Goal: Information Seeking & Learning: Find specific page/section

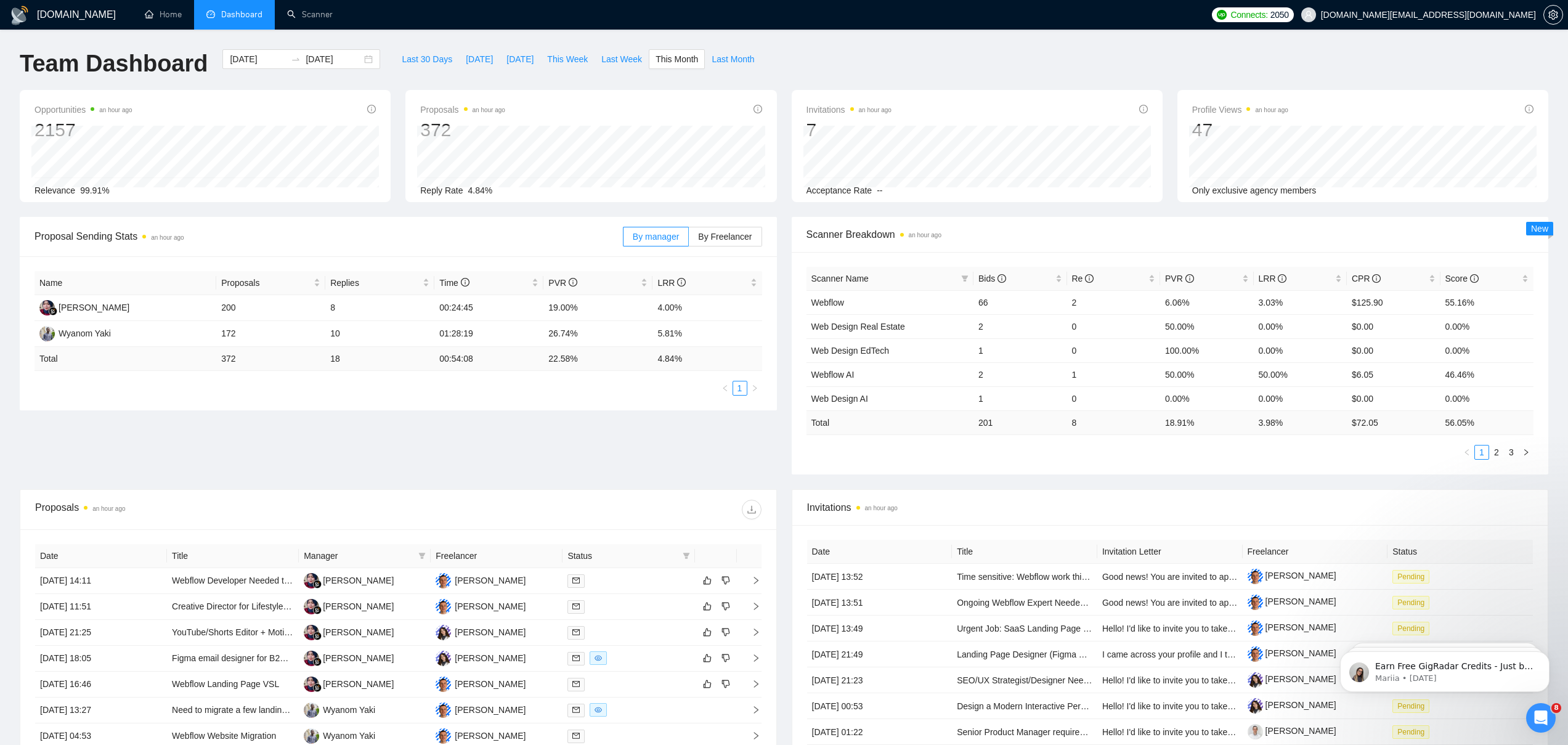
scroll to position [232, 0]
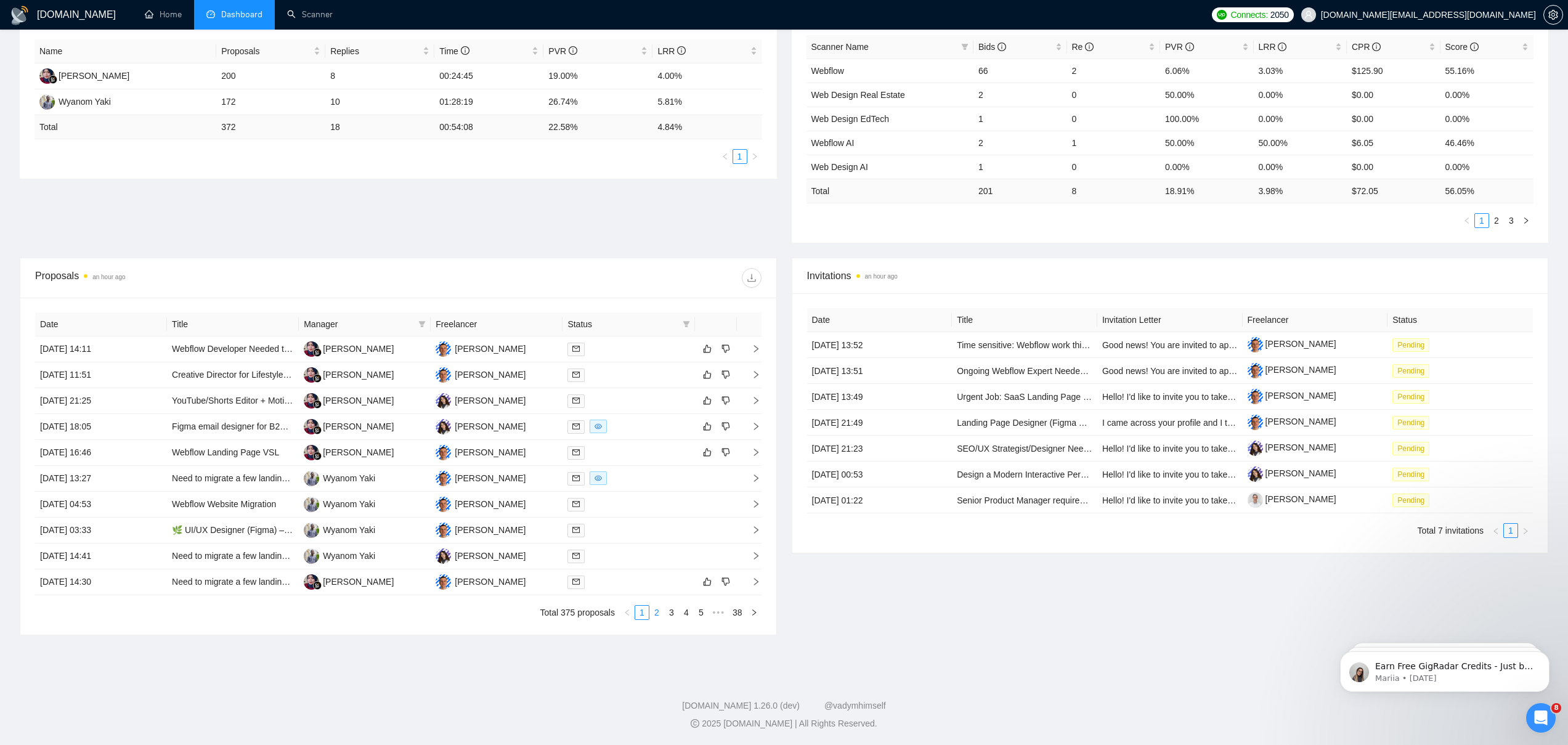
click at [658, 613] on link "2" at bounding box center [657, 612] width 14 height 14
click at [642, 615] on link "1" at bounding box center [642, 612] width 14 height 14
click at [140, 533] on td "[DATE] 03:33" at bounding box center [101, 530] width 132 height 26
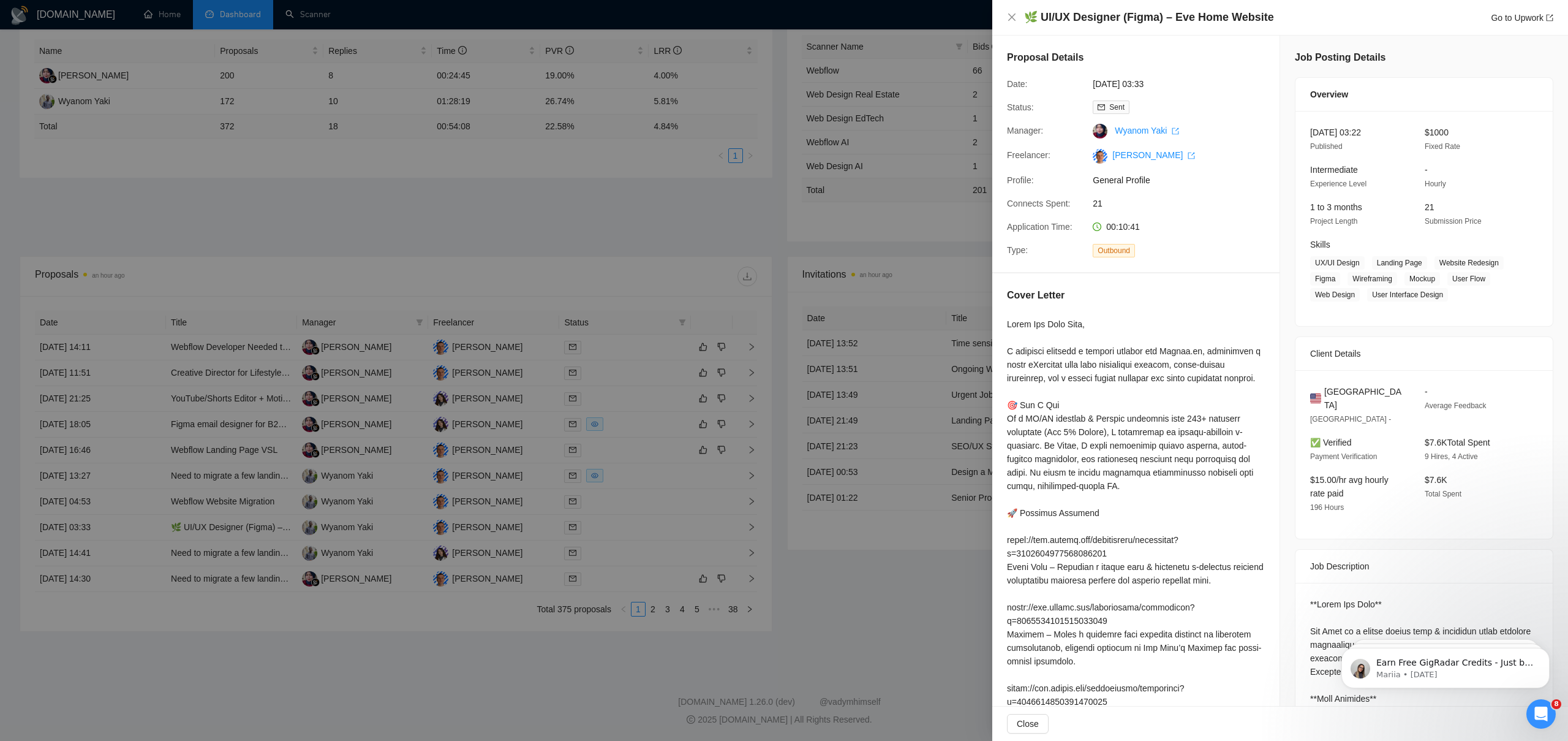
click at [121, 532] on div at bounding box center [784, 370] width 1568 height 741
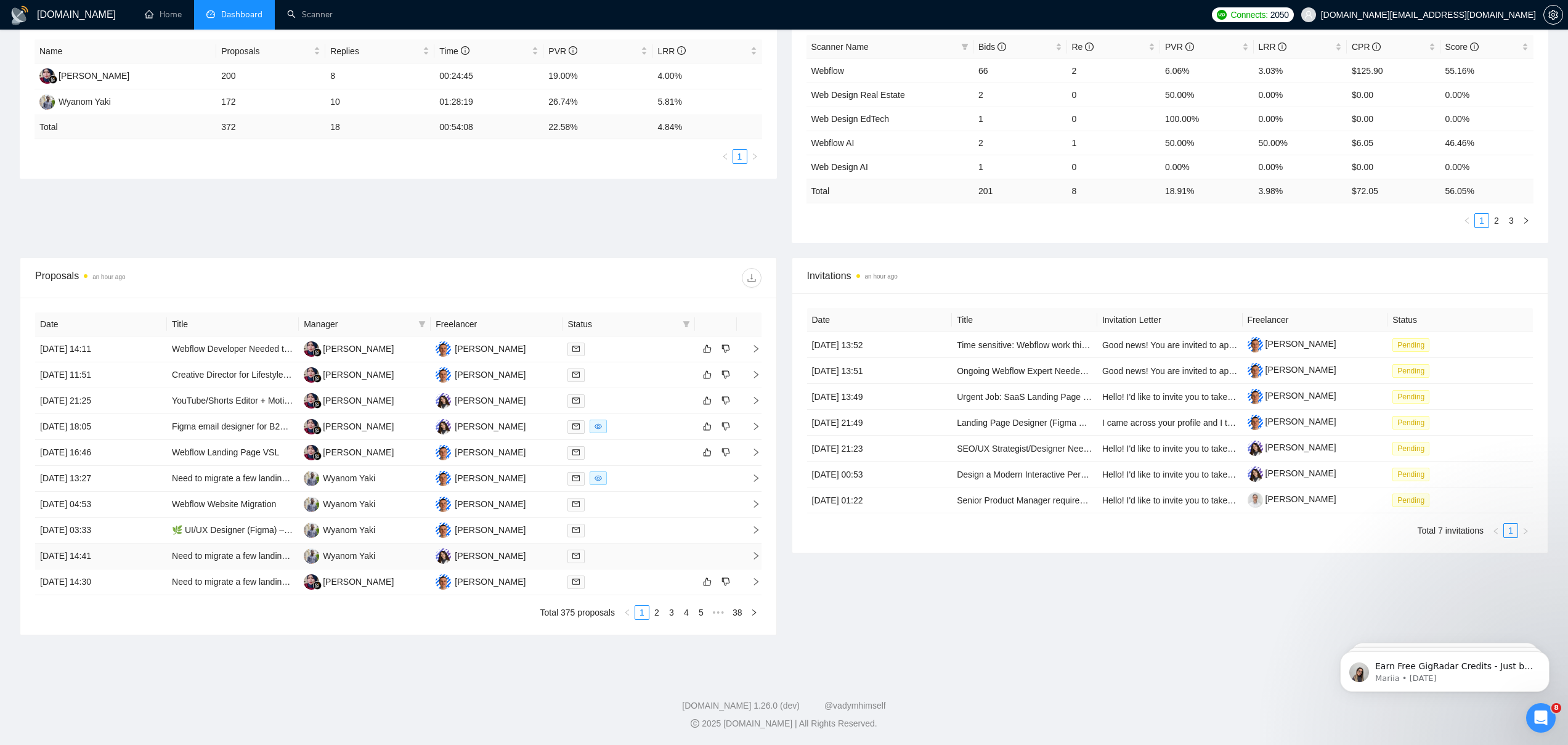
click at [137, 553] on td "[DATE] 14:41" at bounding box center [101, 556] width 132 height 26
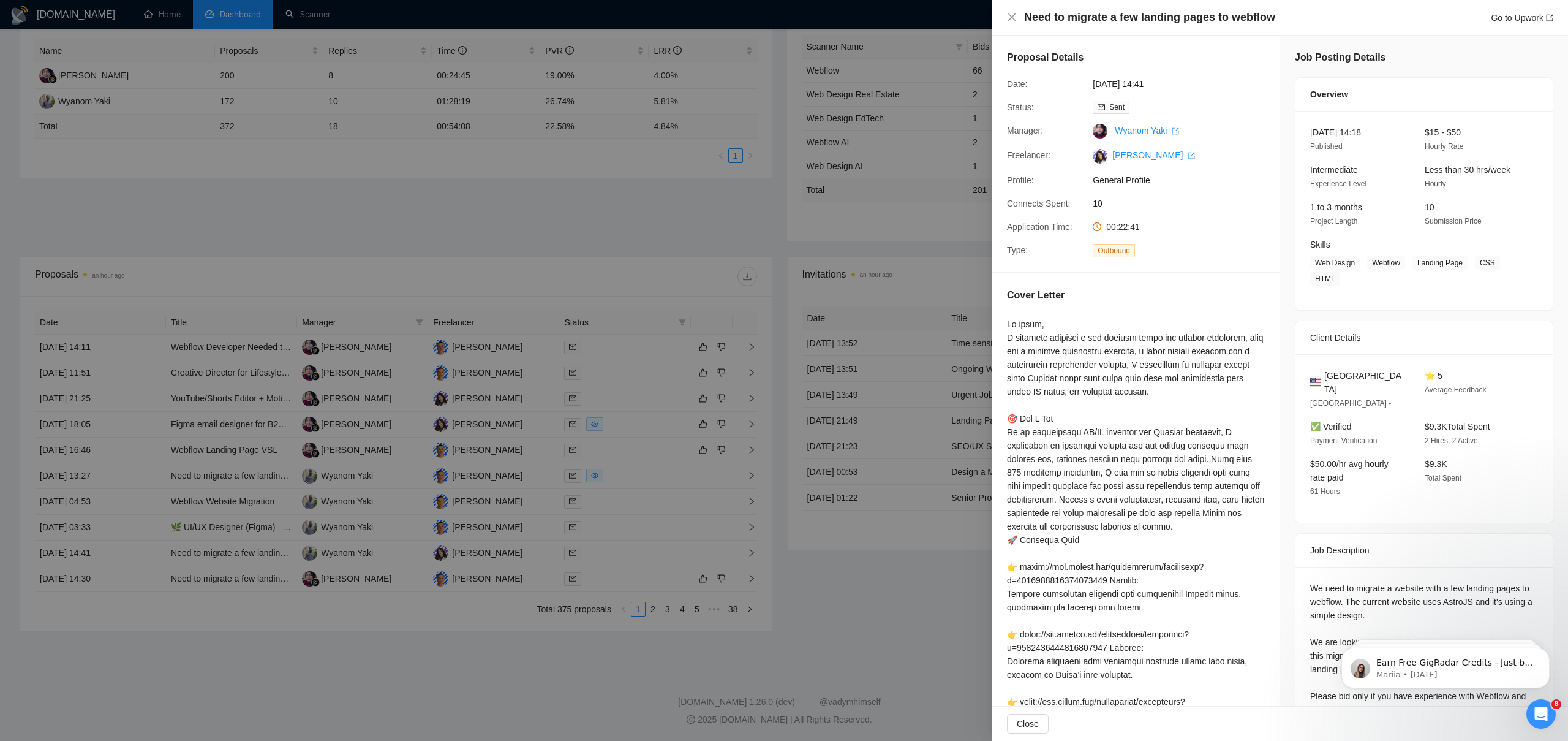
click at [137, 529] on div at bounding box center [784, 370] width 1568 height 741
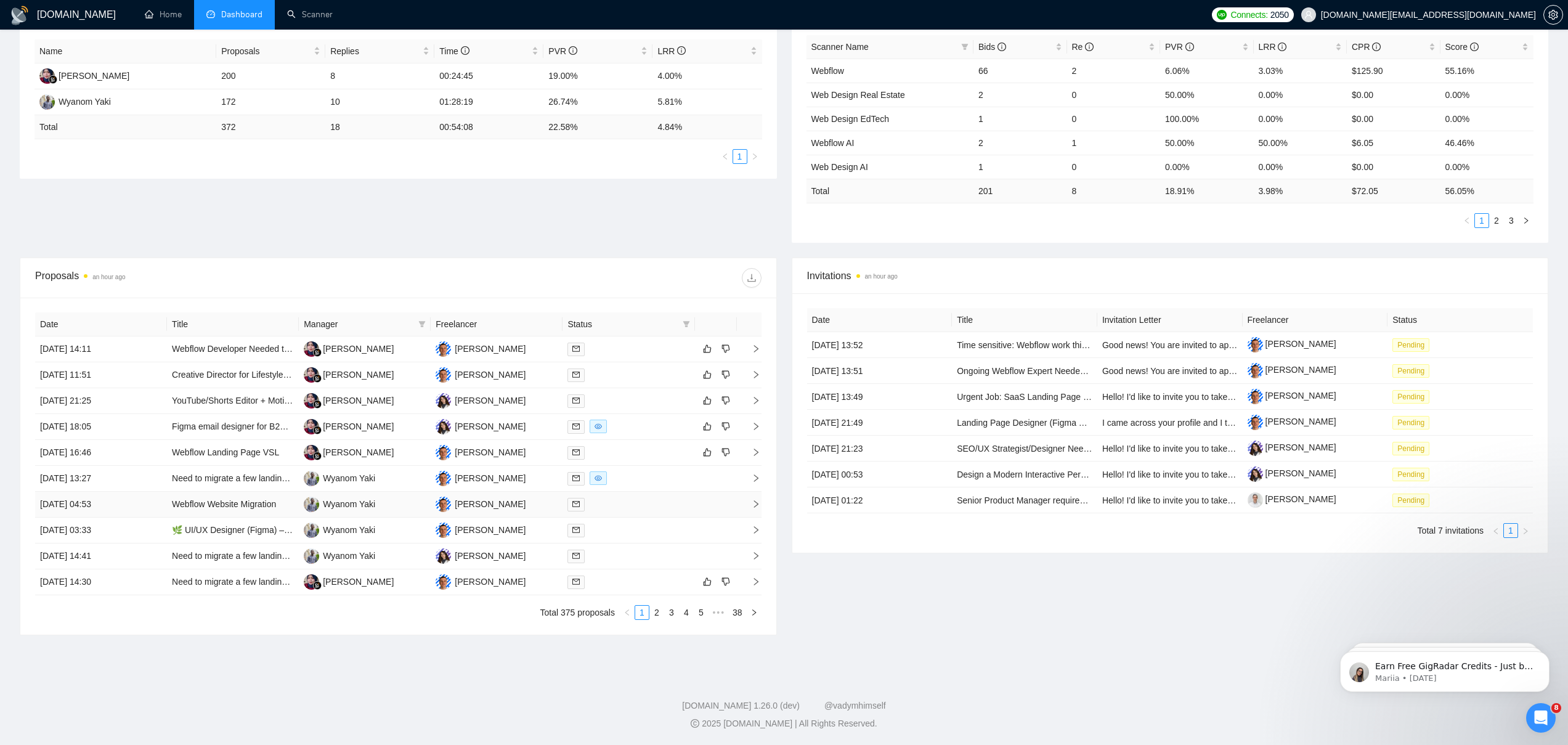
click at [138, 506] on td "[DATE] 04:53" at bounding box center [101, 504] width 132 height 26
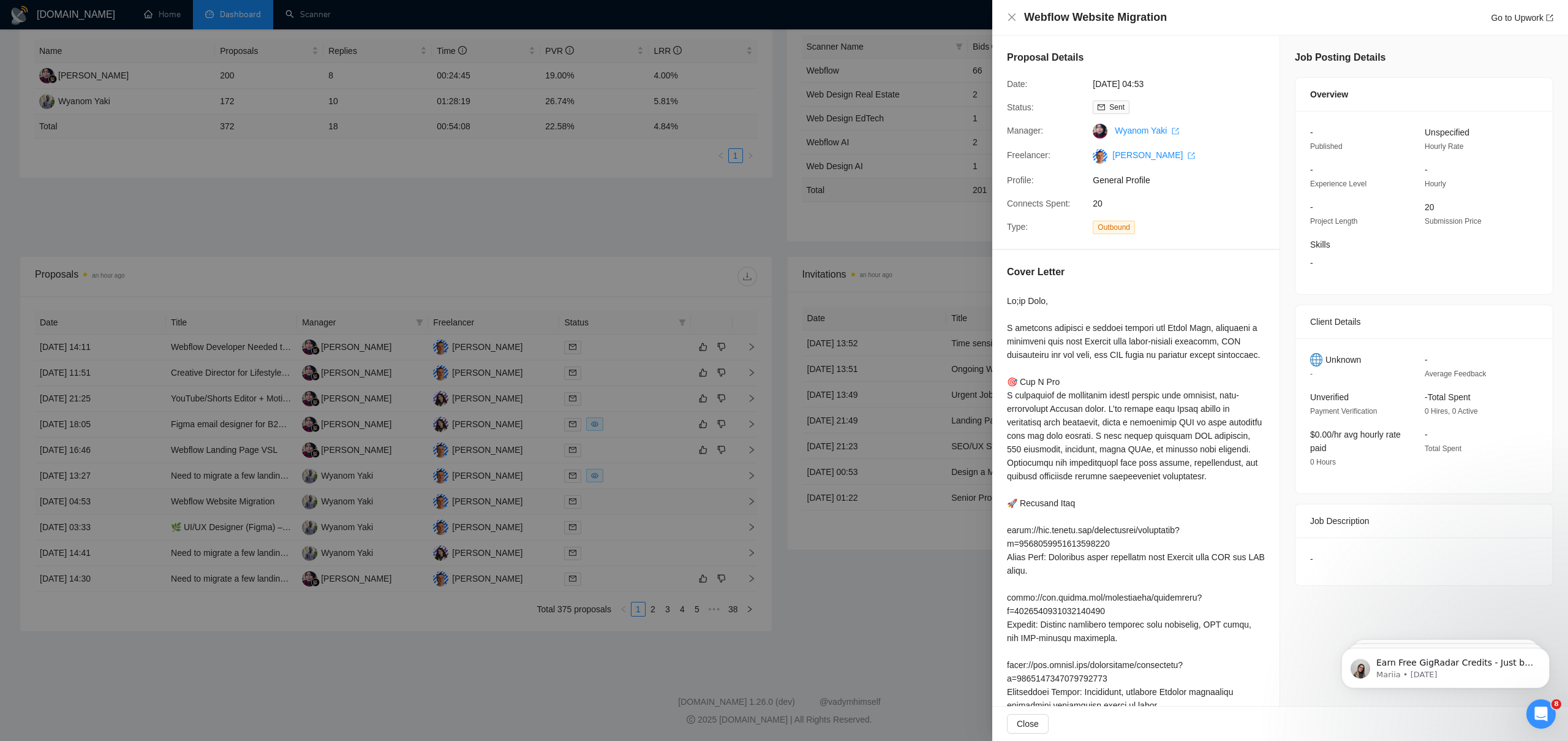
click at [137, 504] on div at bounding box center [784, 370] width 1568 height 741
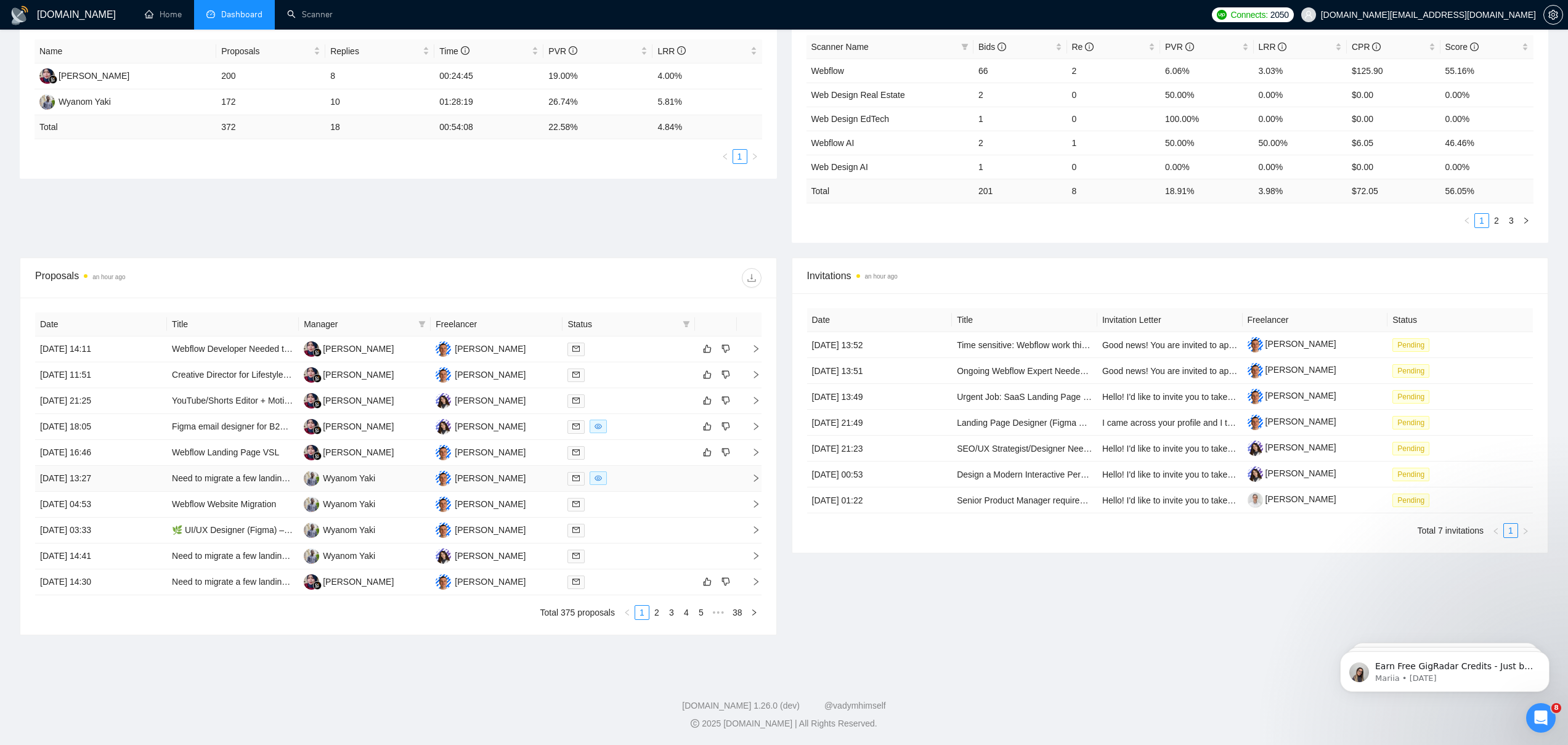
click at [136, 481] on td "[DATE] 13:27" at bounding box center [101, 478] width 132 height 26
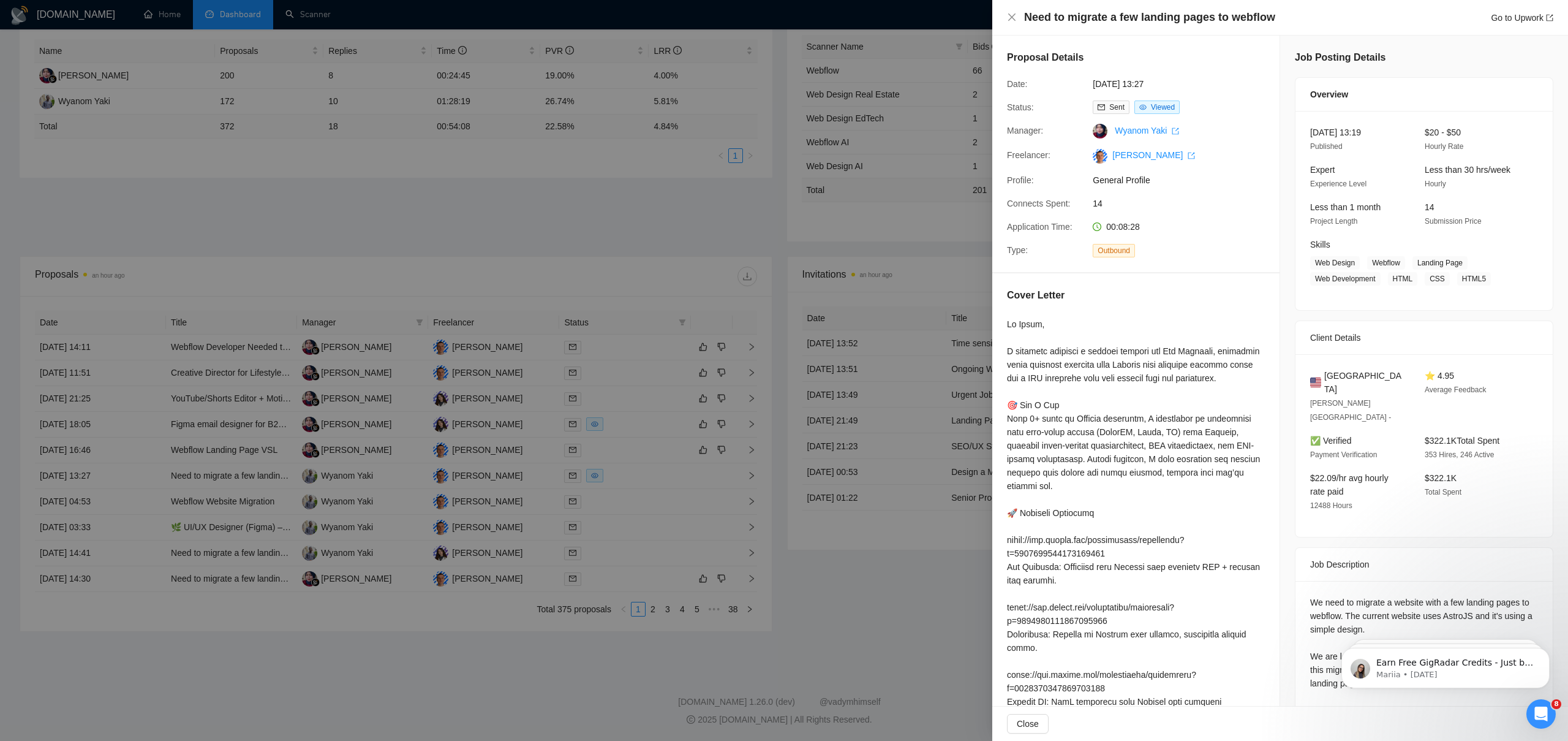
click at [240, 451] on div at bounding box center [784, 370] width 1568 height 741
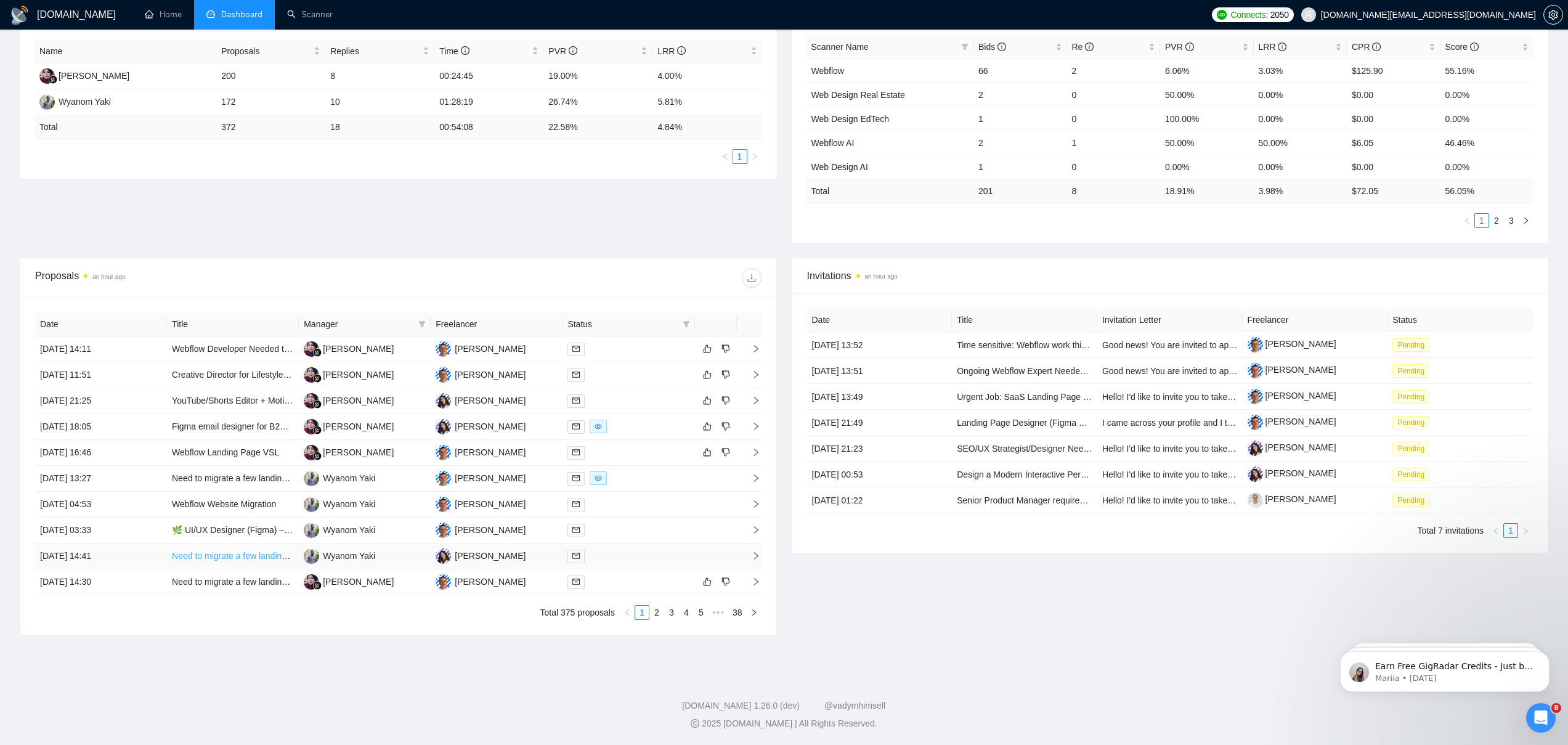
click at [228, 560] on link "Need to migrate a few landing pages to webflow" at bounding box center [264, 556] width 184 height 10
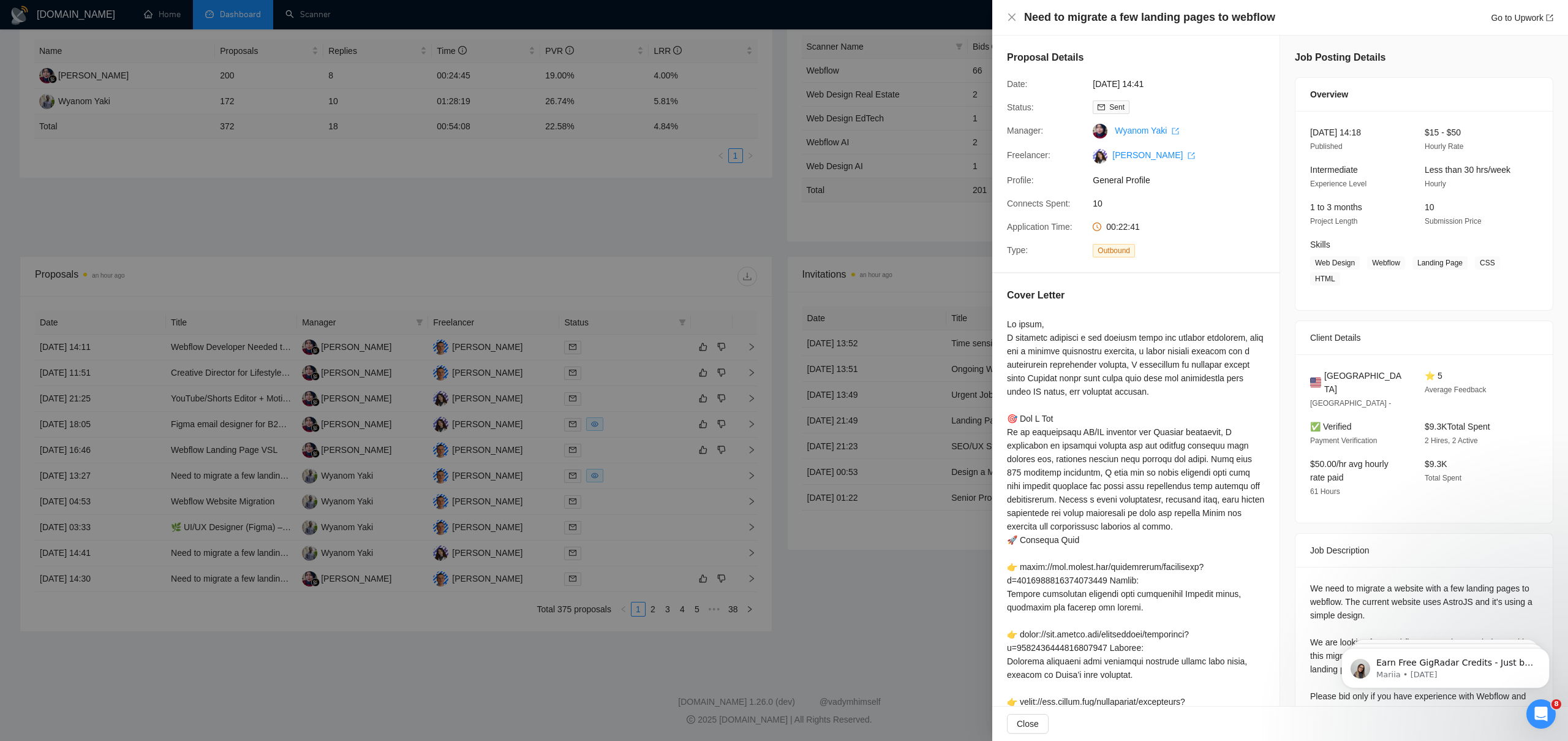
click at [289, 468] on div at bounding box center [784, 370] width 1568 height 741
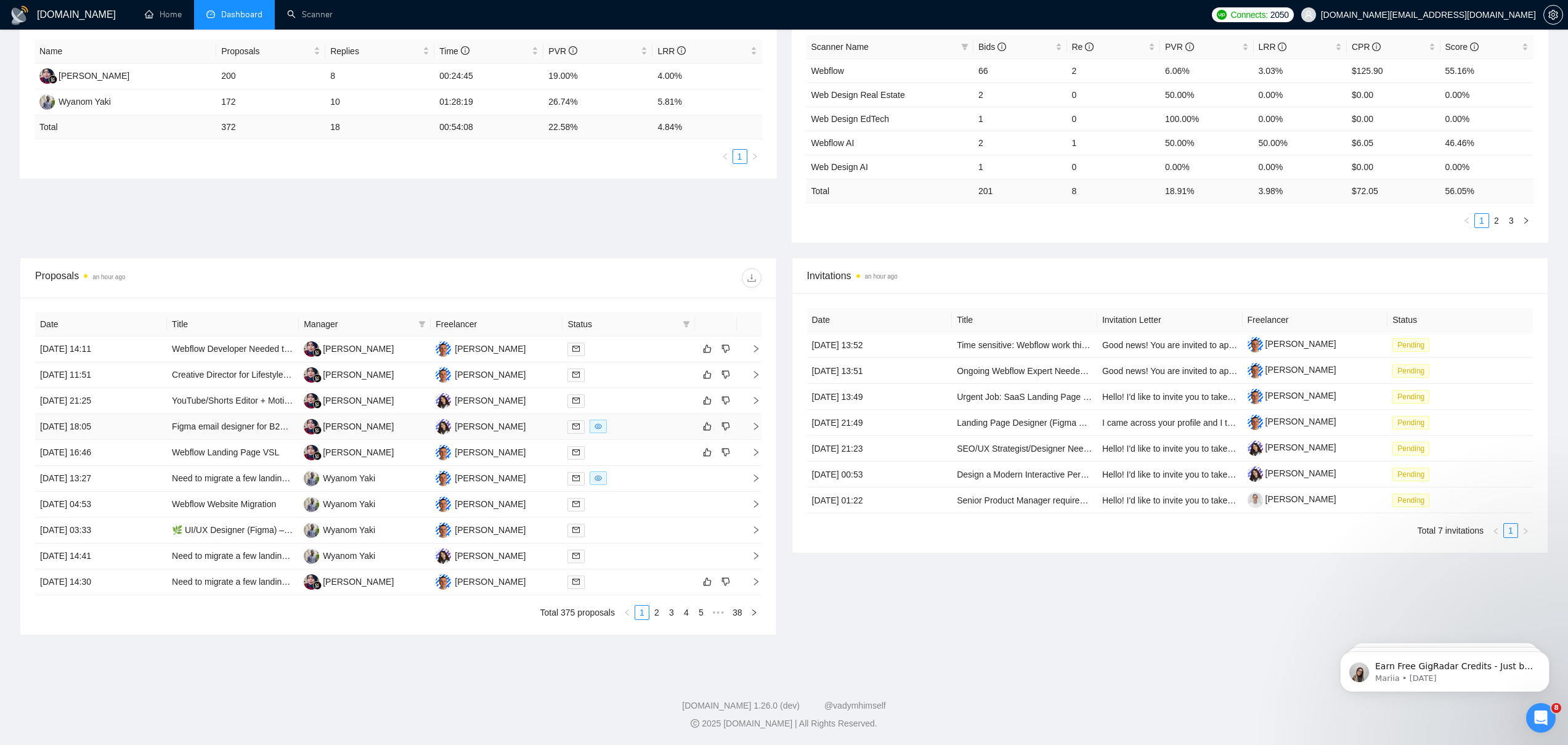
click at [393, 426] on td "[PERSON_NAME]" at bounding box center [365, 427] width 132 height 26
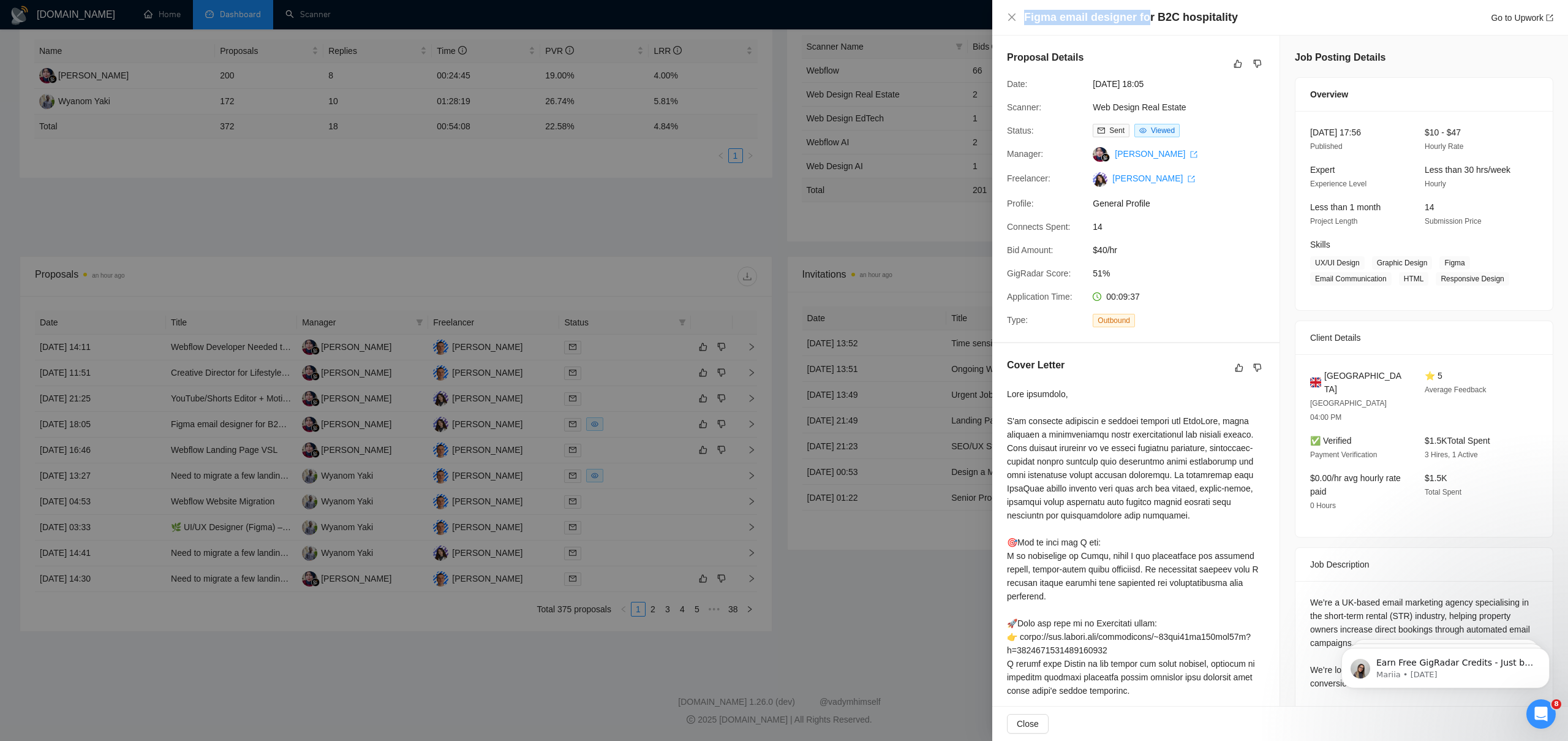
drag, startPoint x: 1021, startPoint y: 15, endPoint x: 1144, endPoint y: 19, distance: 123.1
click at [1144, 19] on div "Figma email designer for B2C hospitality Go to Upwork" at bounding box center [1280, 17] width 546 height 15
click at [1093, 23] on h4 "Figma email designer for B2C hospitality" at bounding box center [1130, 17] width 214 height 15
drag, startPoint x: 1085, startPoint y: 18, endPoint x: 1060, endPoint y: 17, distance: 25.0
click at [1060, 17] on h4 "Figma email designer for B2C hospitality" at bounding box center [1130, 17] width 214 height 15
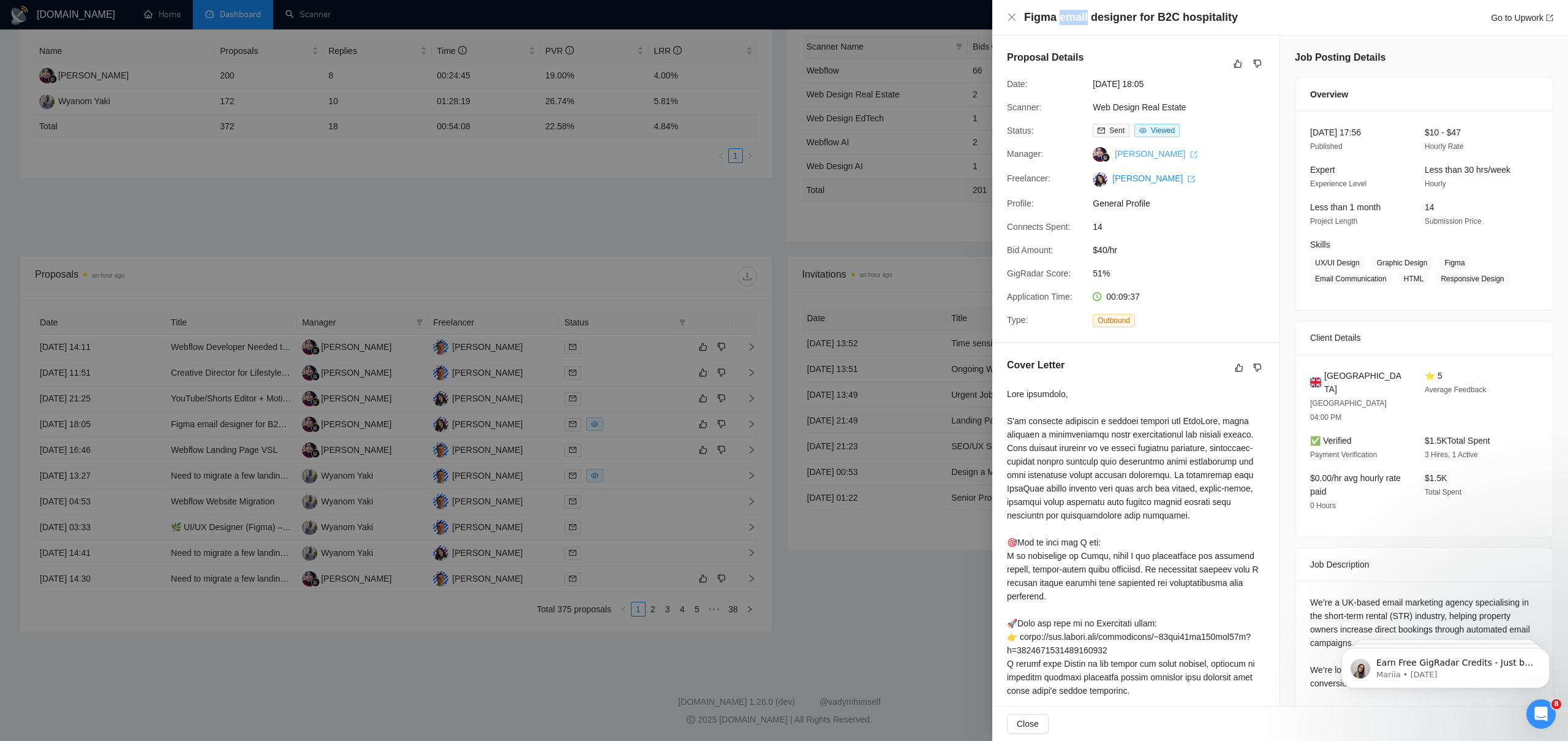
copy h4 "email"
click at [1212, 99] on div "Proposal Details Date: [DATE] 18:05 Scanner: Web Design Real Estate Status: Sen…" at bounding box center [1135, 189] width 287 height 306
click at [1008, 15] on icon "close" at bounding box center [1012, 17] width 10 height 10
